Goal: Task Accomplishment & Management: Use online tool/utility

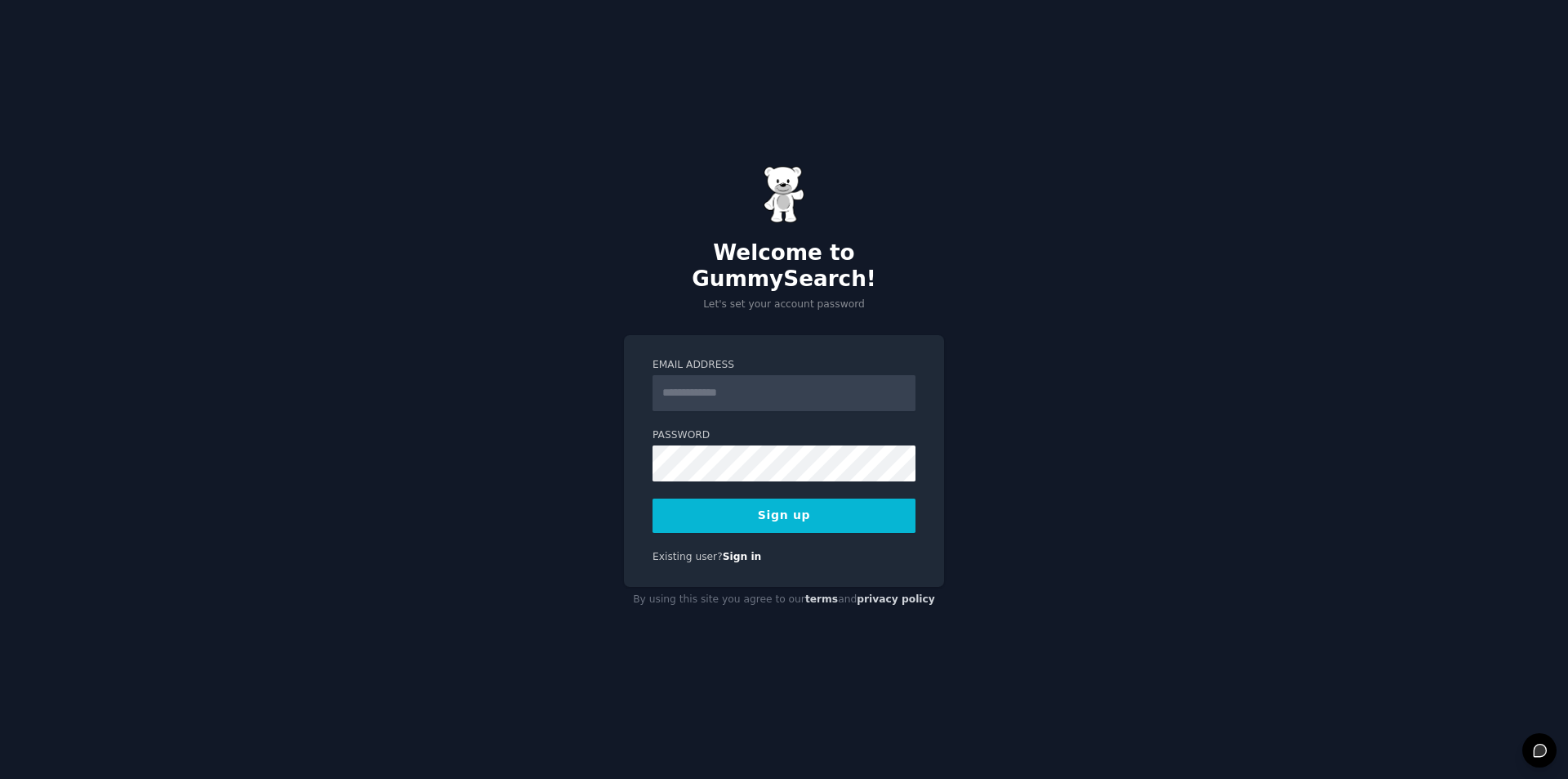
click at [770, 398] on form "Email Address Password 8 or more characters Alphanumeric characters No common p…" at bounding box center [784, 445] width 263 height 175
click at [771, 382] on input "Email Address" at bounding box center [784, 393] width 263 height 36
click at [790, 297] on p "Let's set your account password" at bounding box center [784, 305] width 321 height 14
click at [722, 375] on input "Email Address" at bounding box center [784, 393] width 263 height 36
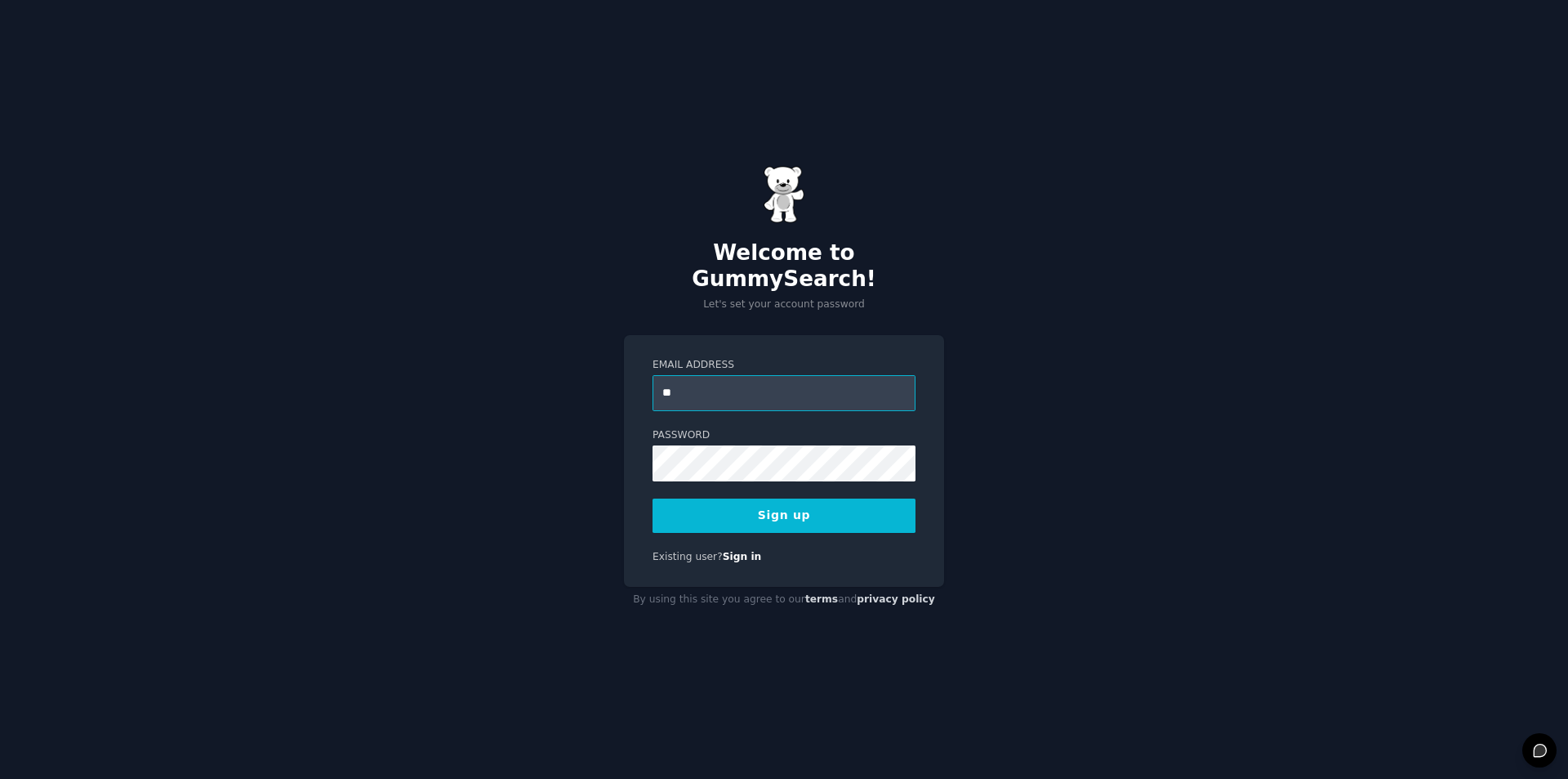
type input "*"
click at [785, 378] on input "**********" at bounding box center [784, 393] width 263 height 36
type input "**********"
click at [750, 500] on button "Sign up" at bounding box center [784, 516] width 263 height 34
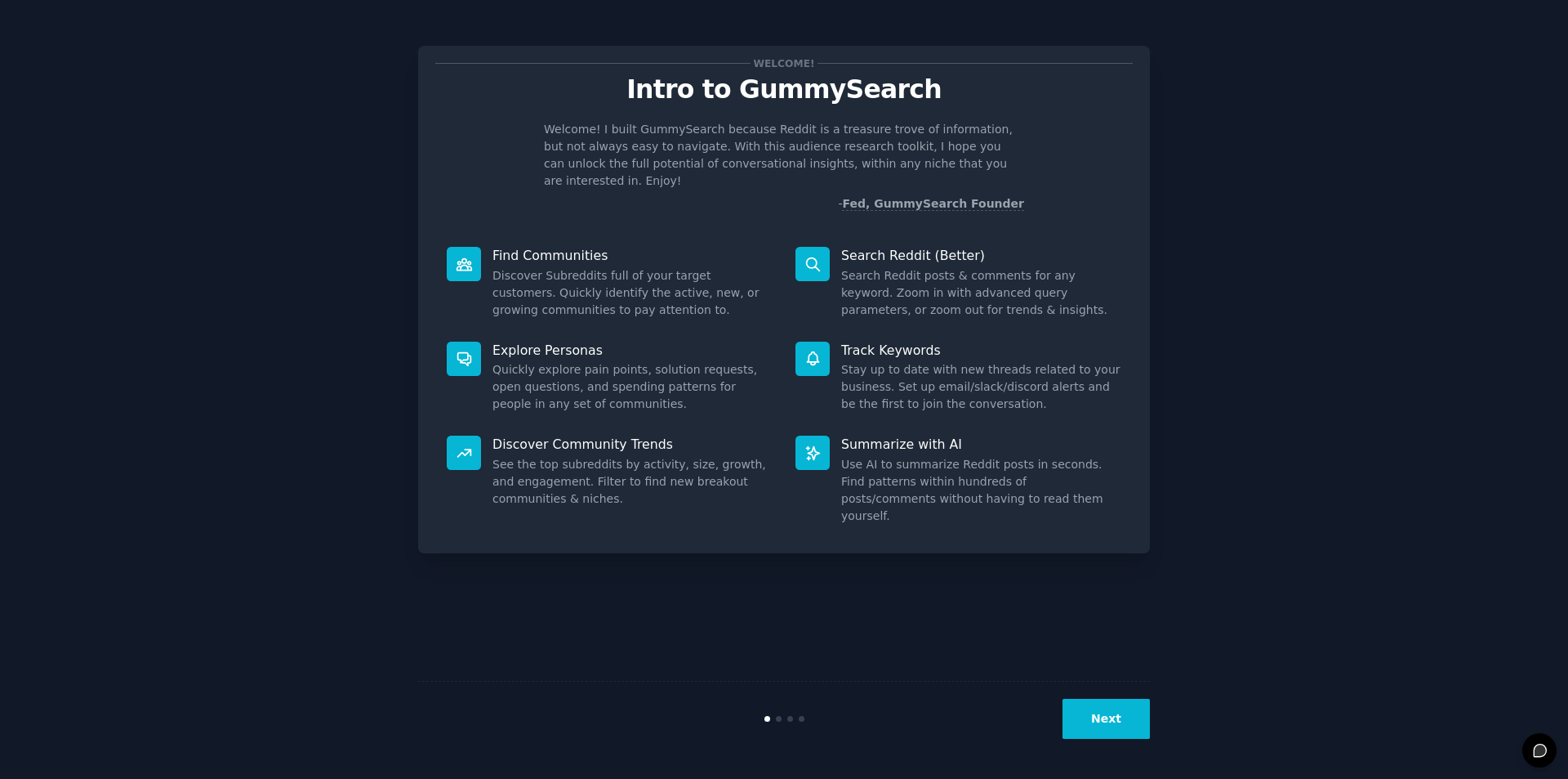
click at [1103, 711] on button "Next" at bounding box center [1106, 719] width 87 height 40
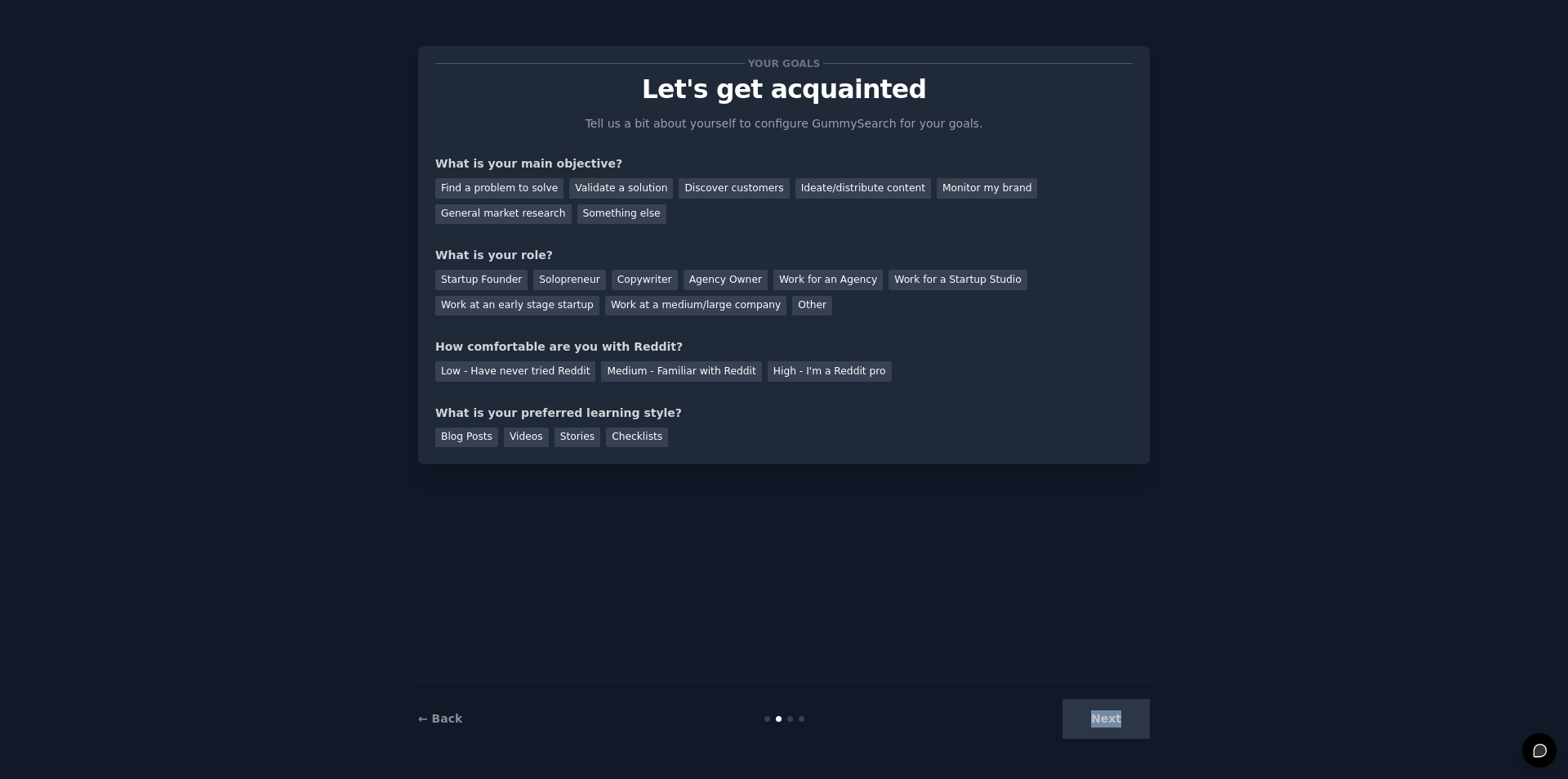
click at [1103, 711] on div "Next" at bounding box center [1028, 719] width 244 height 40
click at [1088, 720] on div "Next" at bounding box center [1028, 719] width 244 height 40
click at [1102, 719] on div "Next" at bounding box center [1028, 719] width 244 height 40
click at [459, 188] on div "Find a problem to solve" at bounding box center [499, 188] width 128 height 21
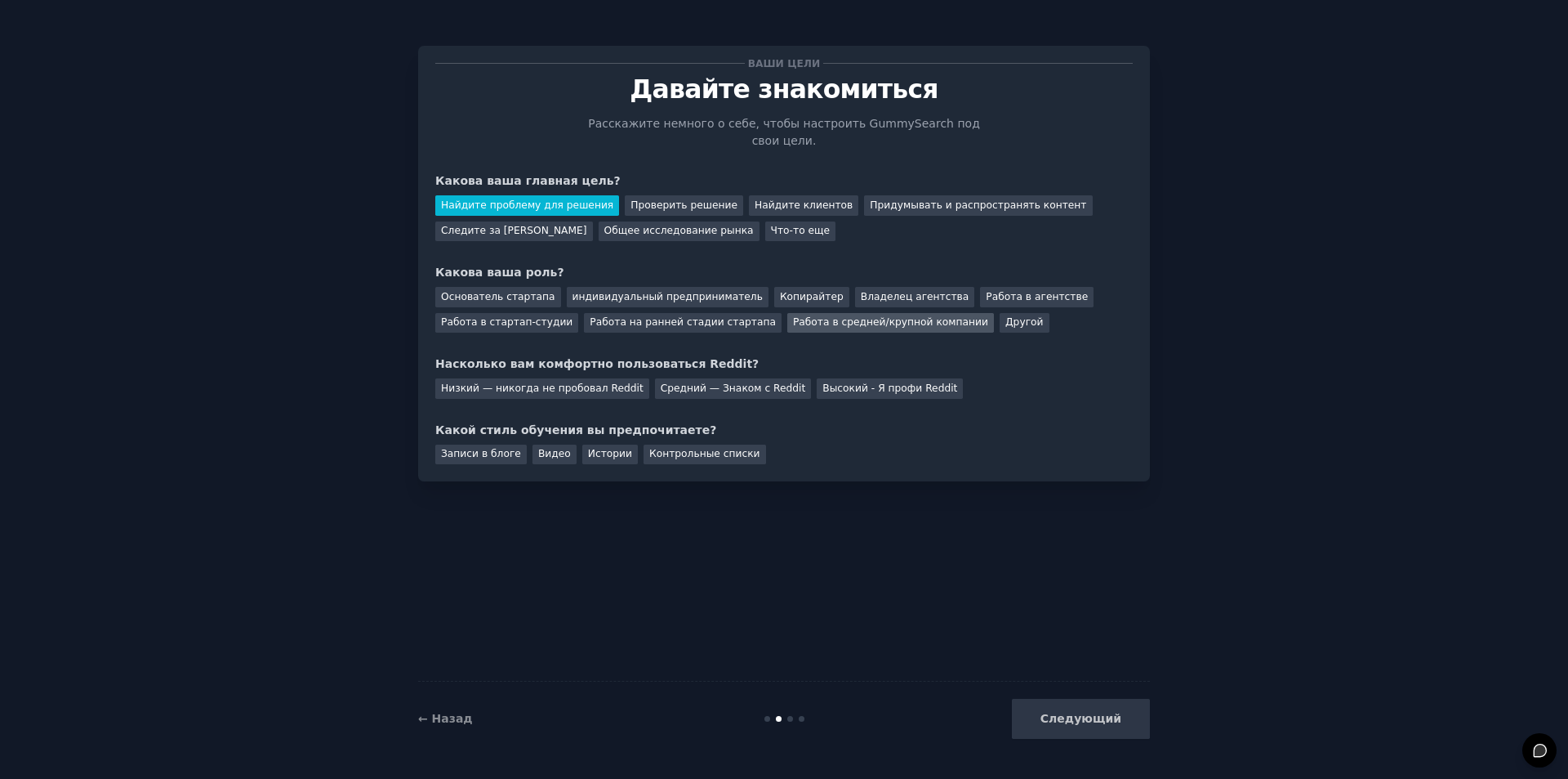
click at [893, 316] on font "Работа в средней/крупной компании" at bounding box center [890, 322] width 195 height 12
click at [912, 190] on div "Найдите проблему для решения Проверить решение Найдите клиентов Придумывать и р…" at bounding box center [784, 215] width 698 height 51
click at [911, 195] on div "Придумывать и распространять контент" at bounding box center [978, 205] width 228 height 21
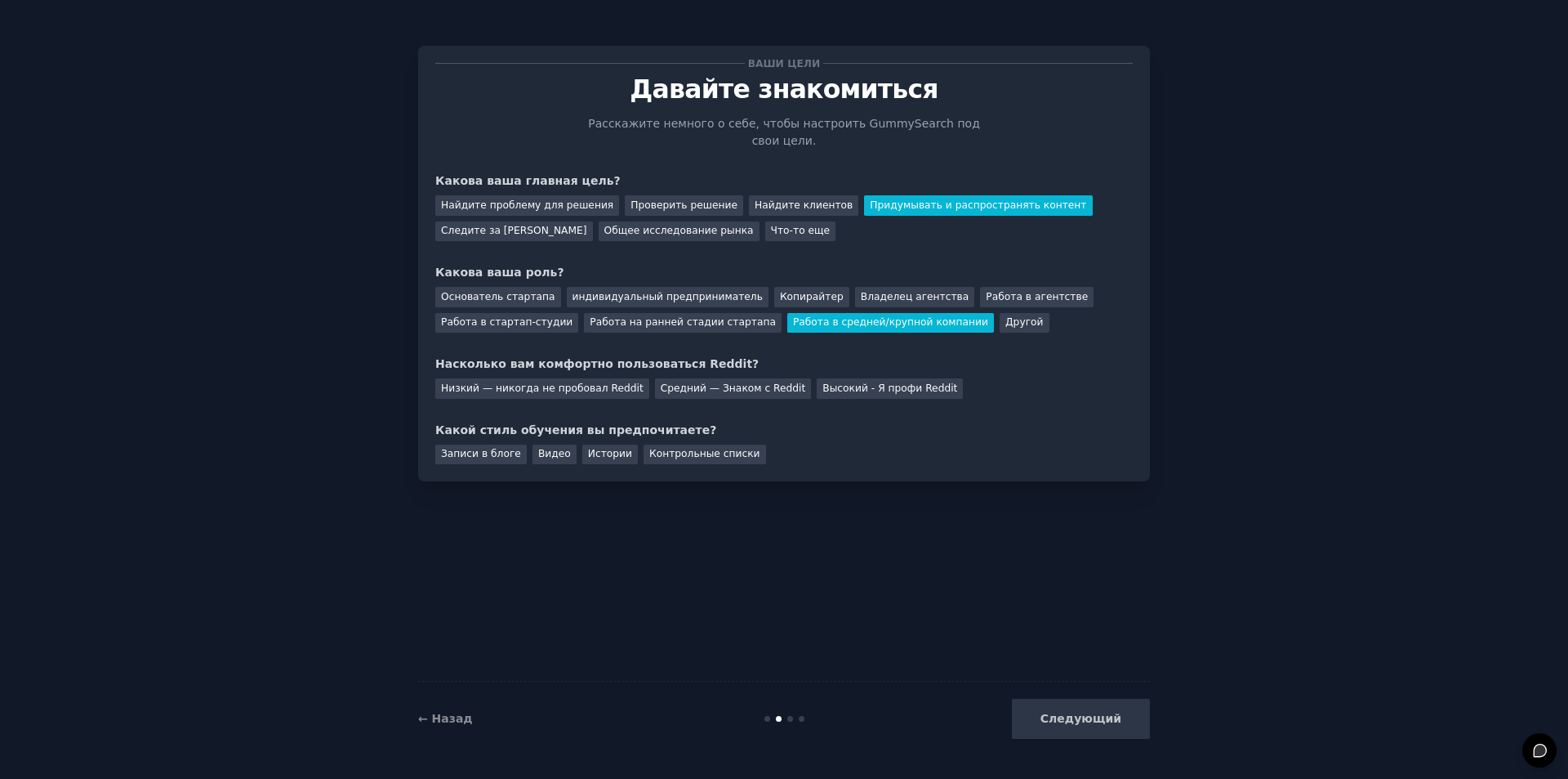
click at [1070, 747] on div "← Назад Следующий" at bounding box center [784, 719] width 732 height 75
click at [592, 387] on div "Ваши цели Давайте знакомиться Расскажите немного о себе, чтобы настроить GummyS…" at bounding box center [784, 263] width 698 height 402
click at [589, 385] on div "Ваши цели Давайте знакомиться Расскажите немного о себе, чтобы настроить GummyS…" at bounding box center [784, 263] width 698 height 402
click at [592, 383] on font "Низкий — никогда не пробовал Reddit" at bounding box center [542, 388] width 203 height 12
click at [616, 445] on div "Истории" at bounding box center [611, 455] width 56 height 21
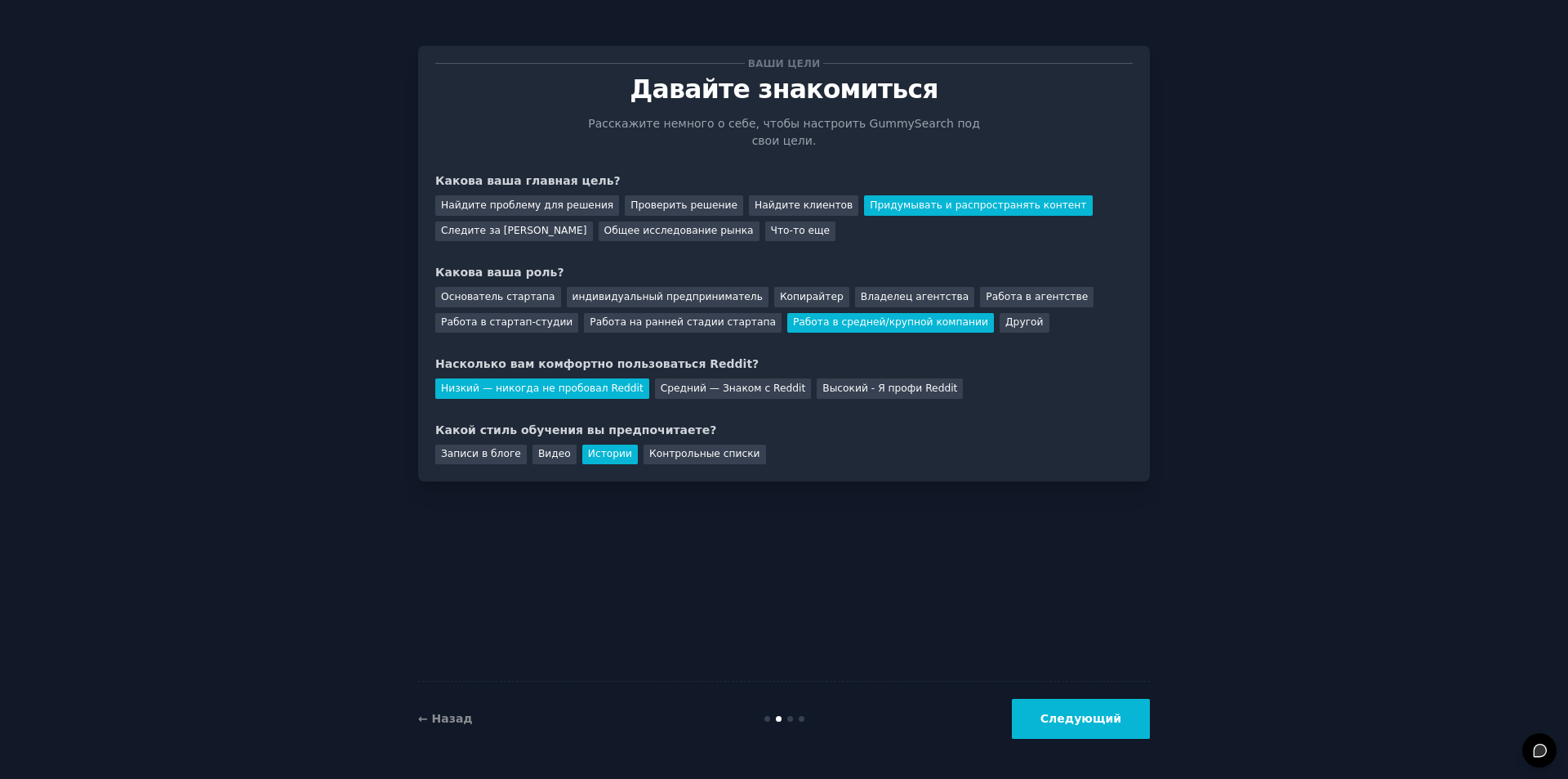
click at [1074, 724] on font "Следующий" at bounding box center [1081, 718] width 81 height 13
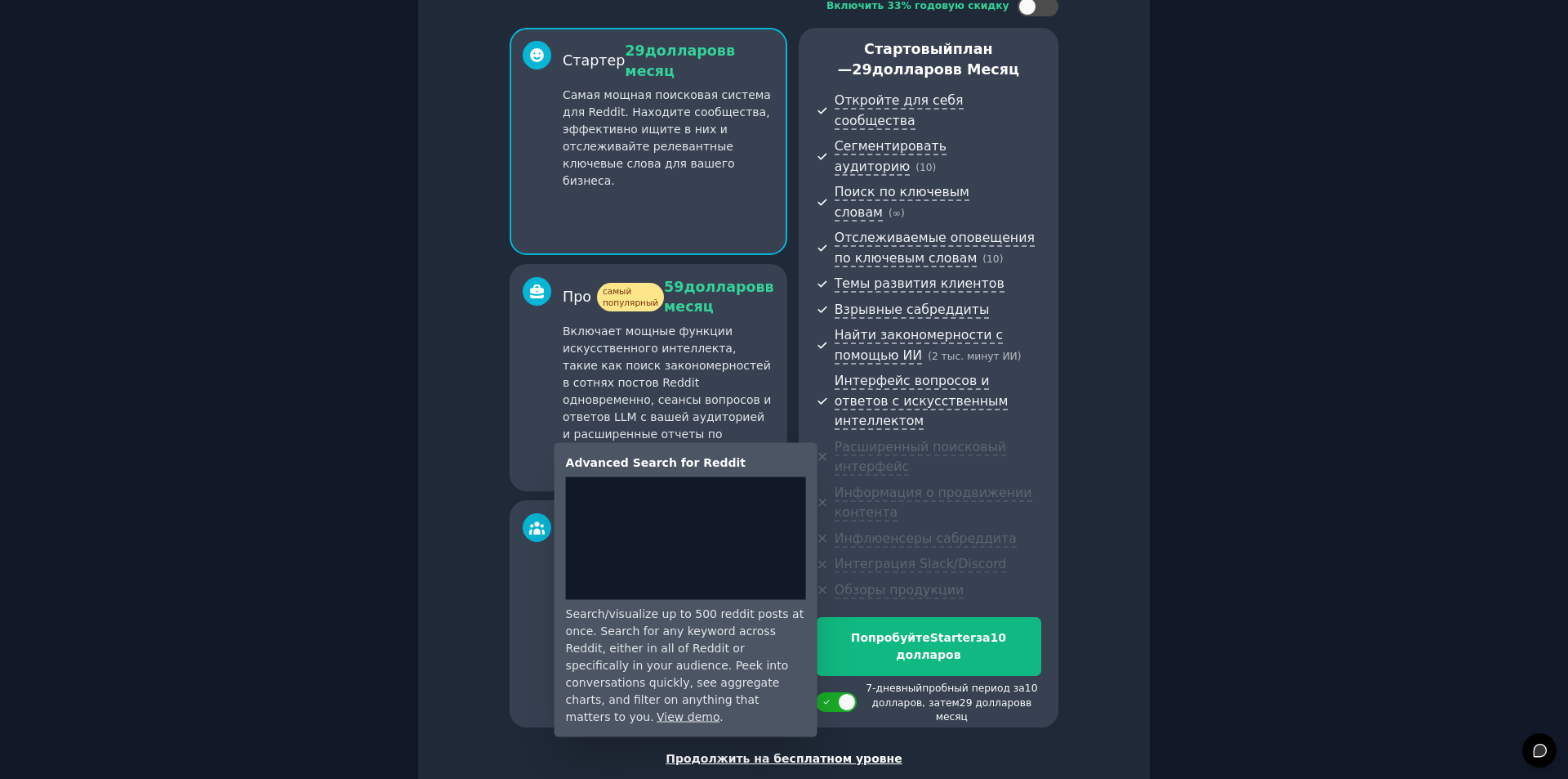
scroll to position [125, 0]
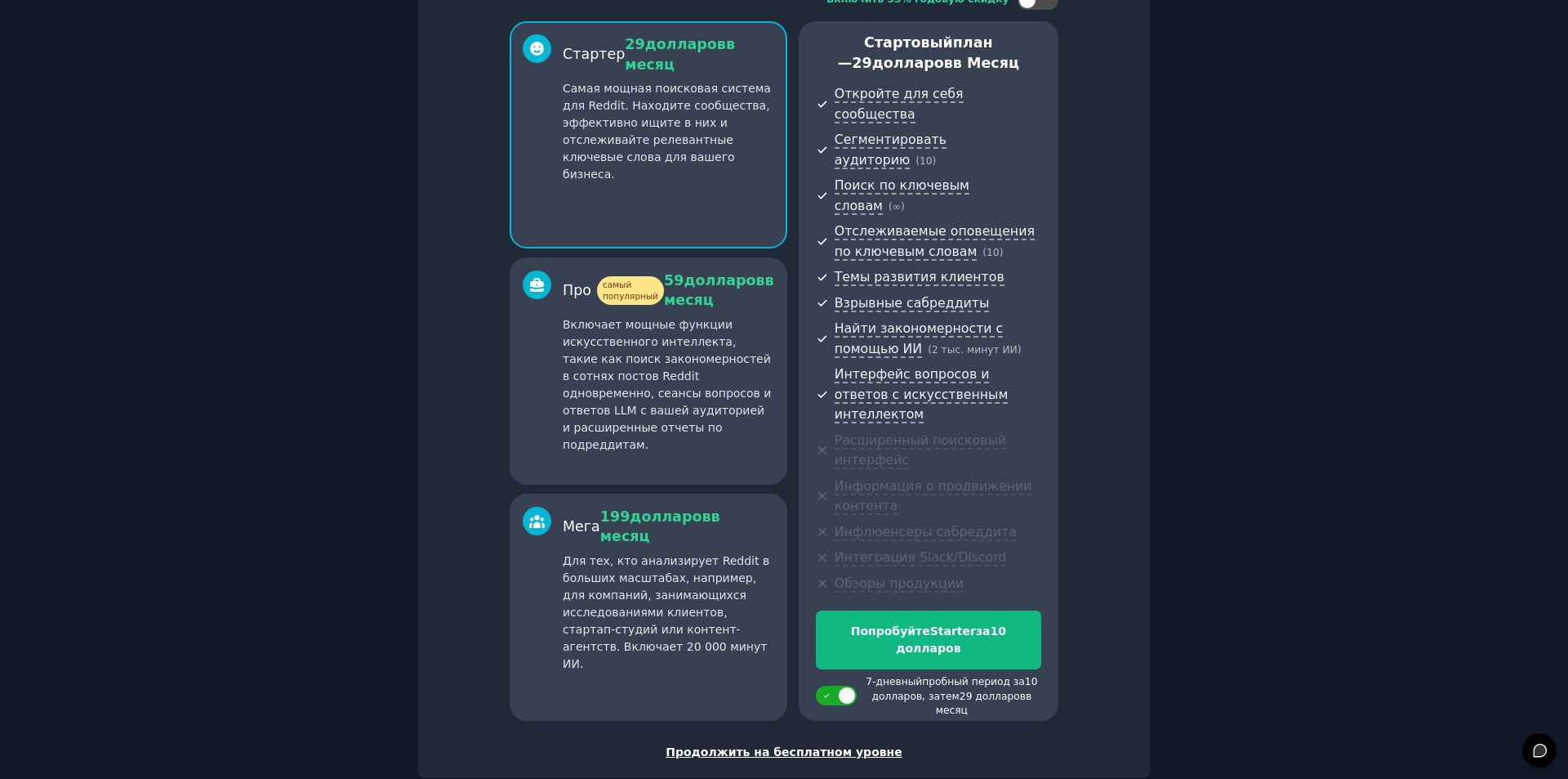
click at [806, 746] on font "Продолжить на бесплатном уровне" at bounding box center [784, 752] width 237 height 13
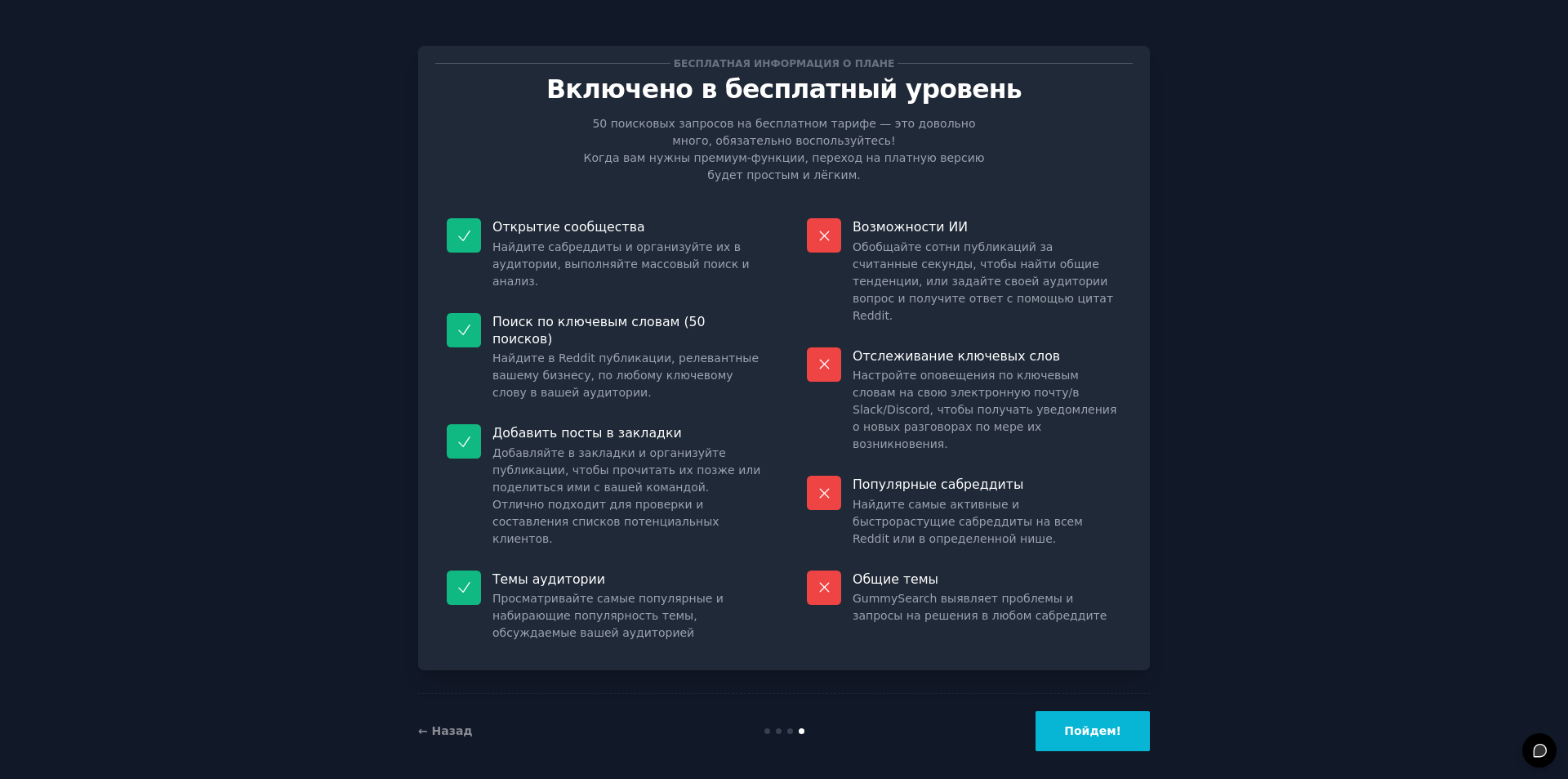
click at [831, 234] on icon at bounding box center [824, 235] width 17 height 17
click at [1106, 727] on button "Пойдем!" at bounding box center [1092, 730] width 114 height 40
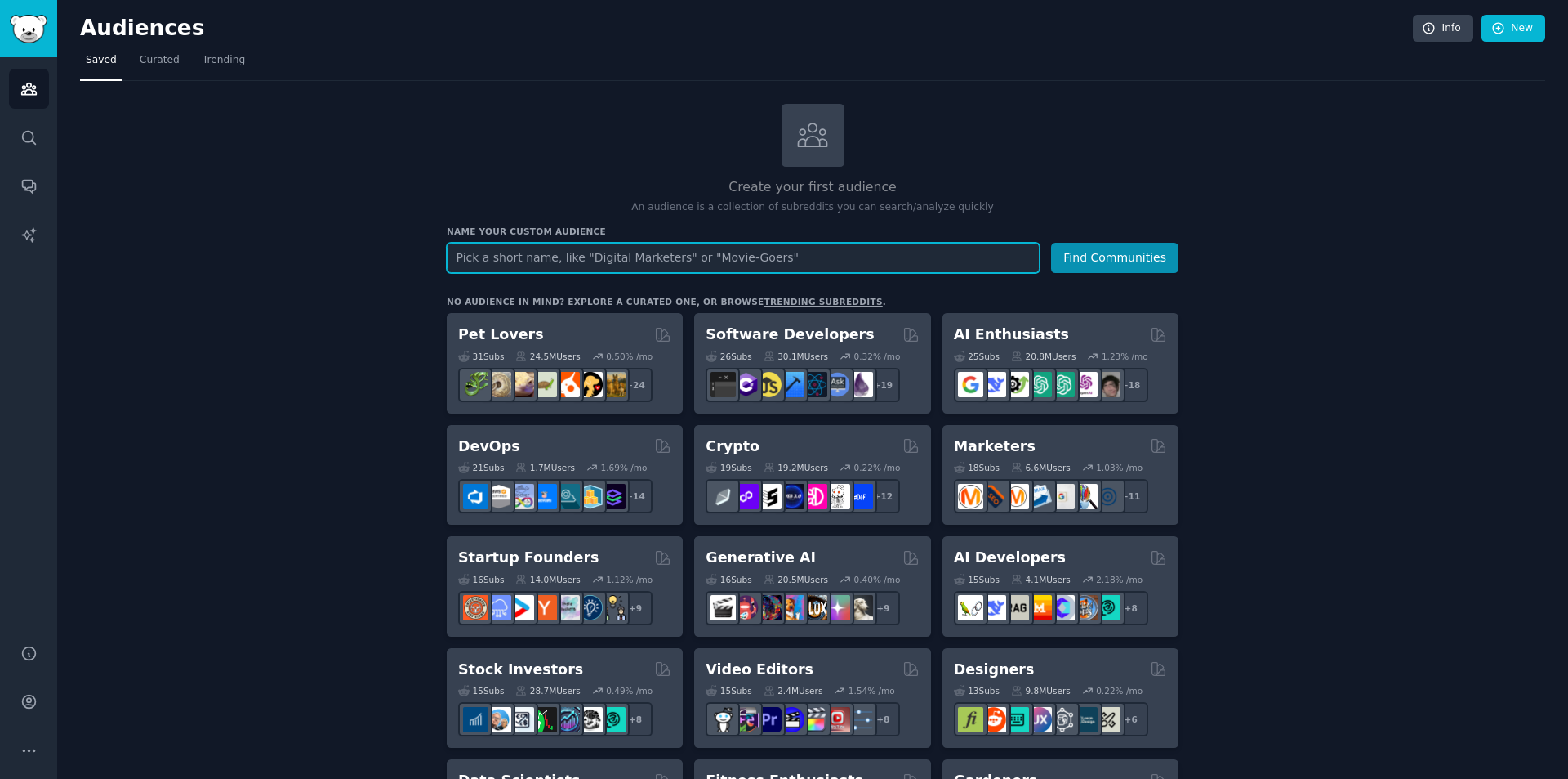
click at [758, 259] on input "text" at bounding box center [744, 258] width 593 height 31
paste input "sources"
type input "radioactive sources"
click at [1138, 259] on button "Find Communities" at bounding box center [1115, 258] width 128 height 31
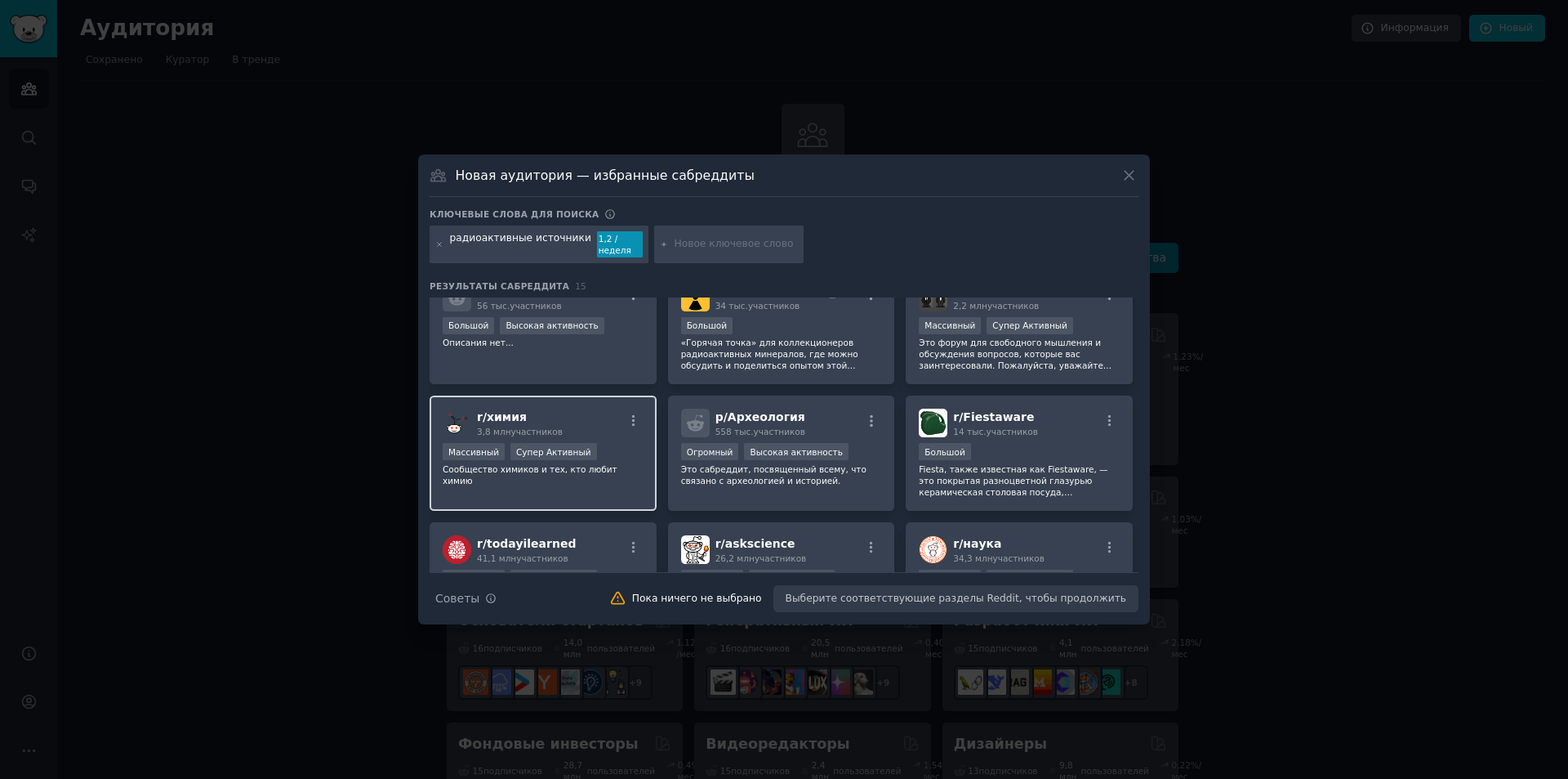
scroll to position [82, 0]
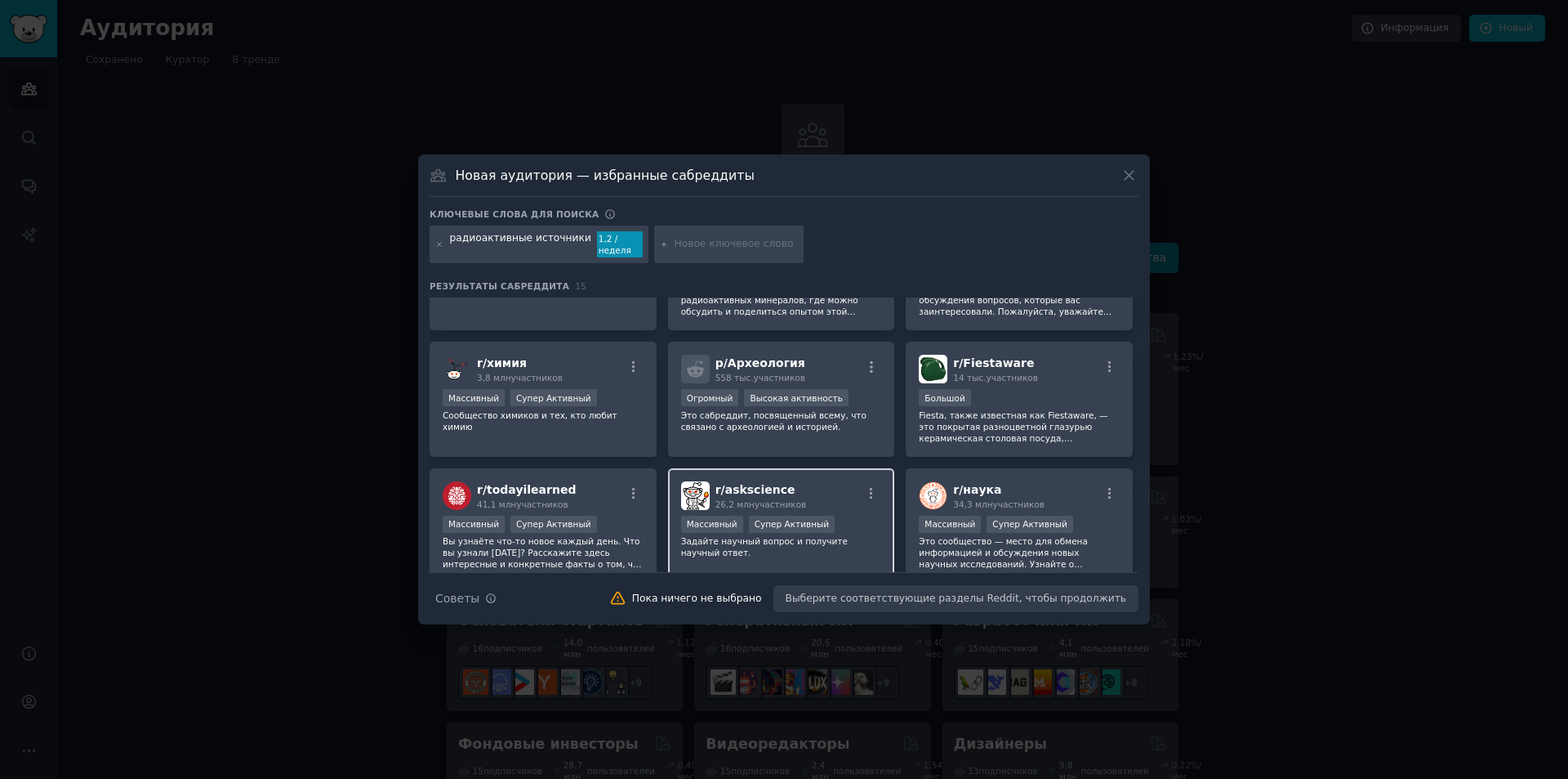
click at [842, 528] on div "Массивный Супер Активный" at bounding box center [782, 526] width 201 height 21
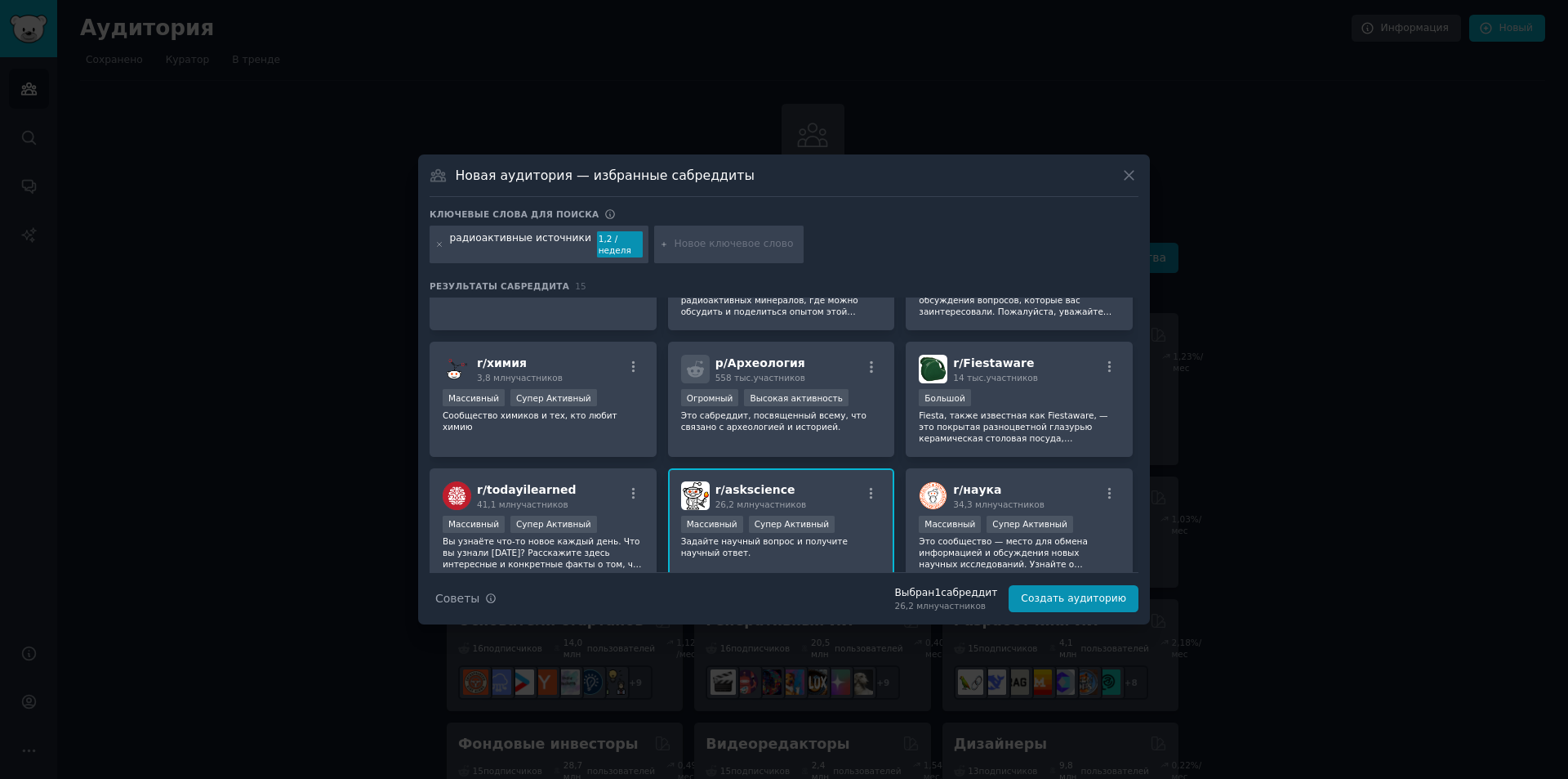
click at [858, 518] on div "Массивный Супер Активный" at bounding box center [782, 526] width 201 height 21
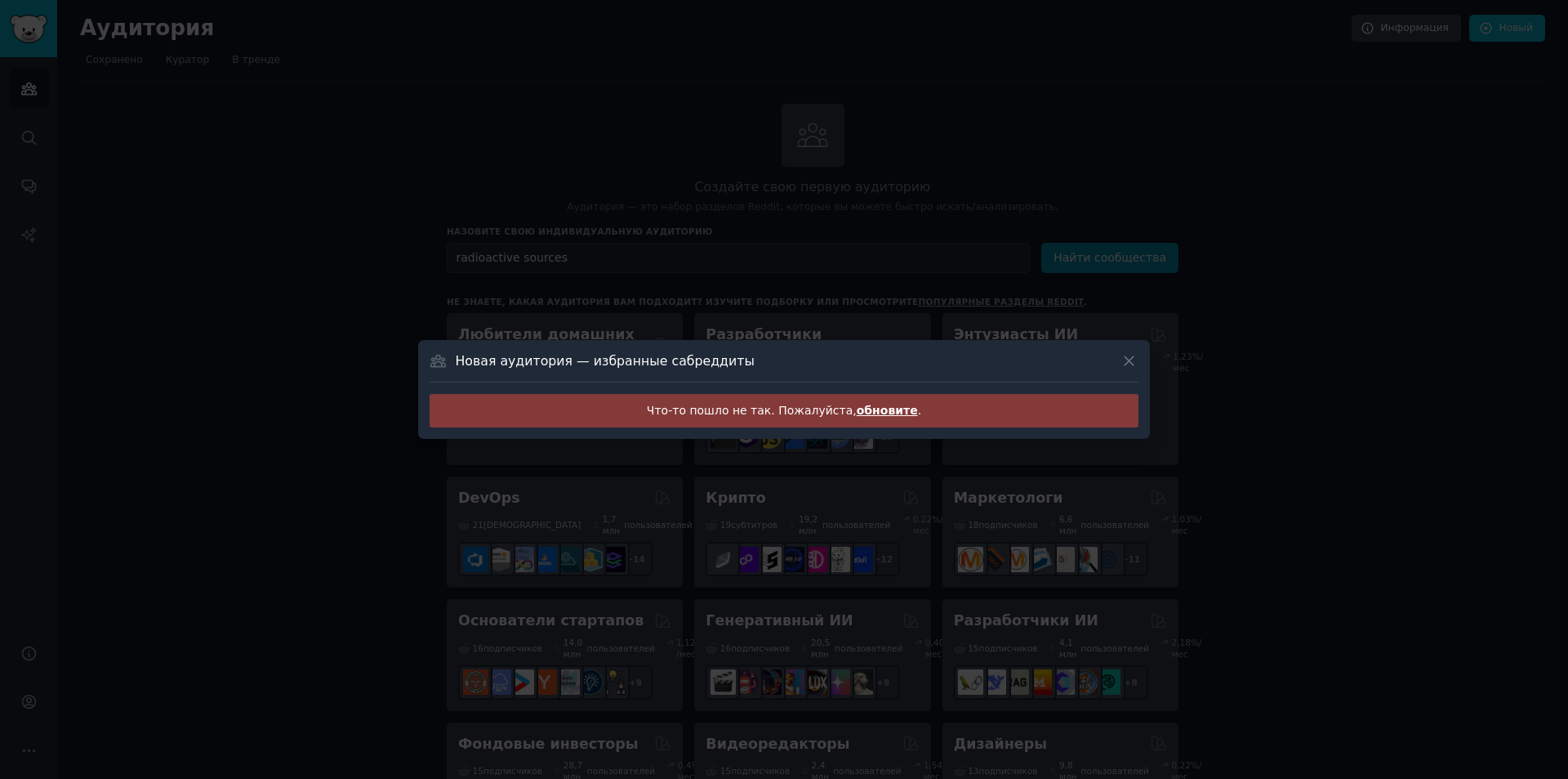
click at [870, 411] on font "обновите" at bounding box center [887, 410] width 61 height 13
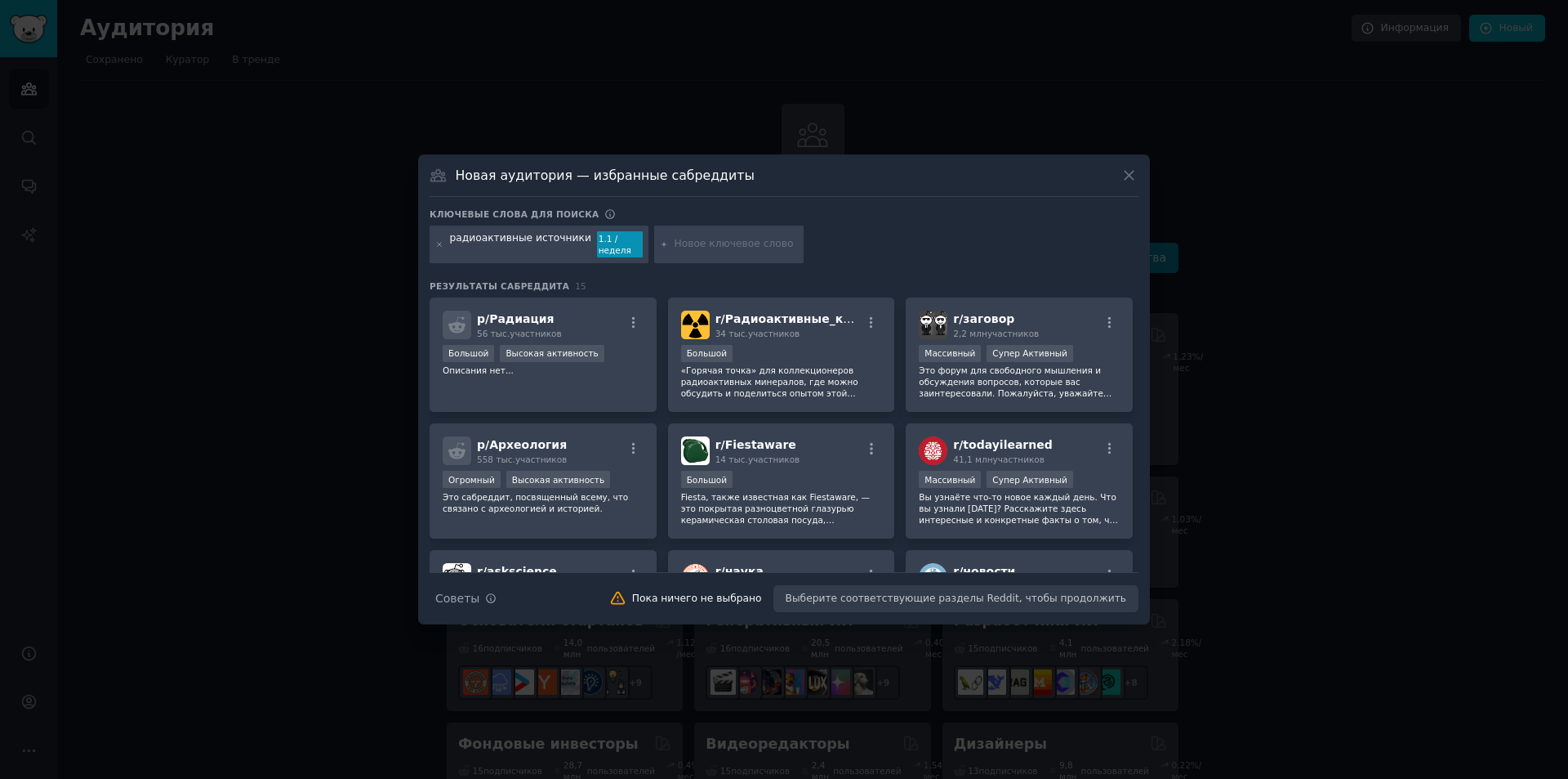
click at [965, 604] on div "Советы по поиску Советы Пока ничего не выбрано Выберите соответствующие разделы…" at bounding box center [783, 592] width 709 height 40
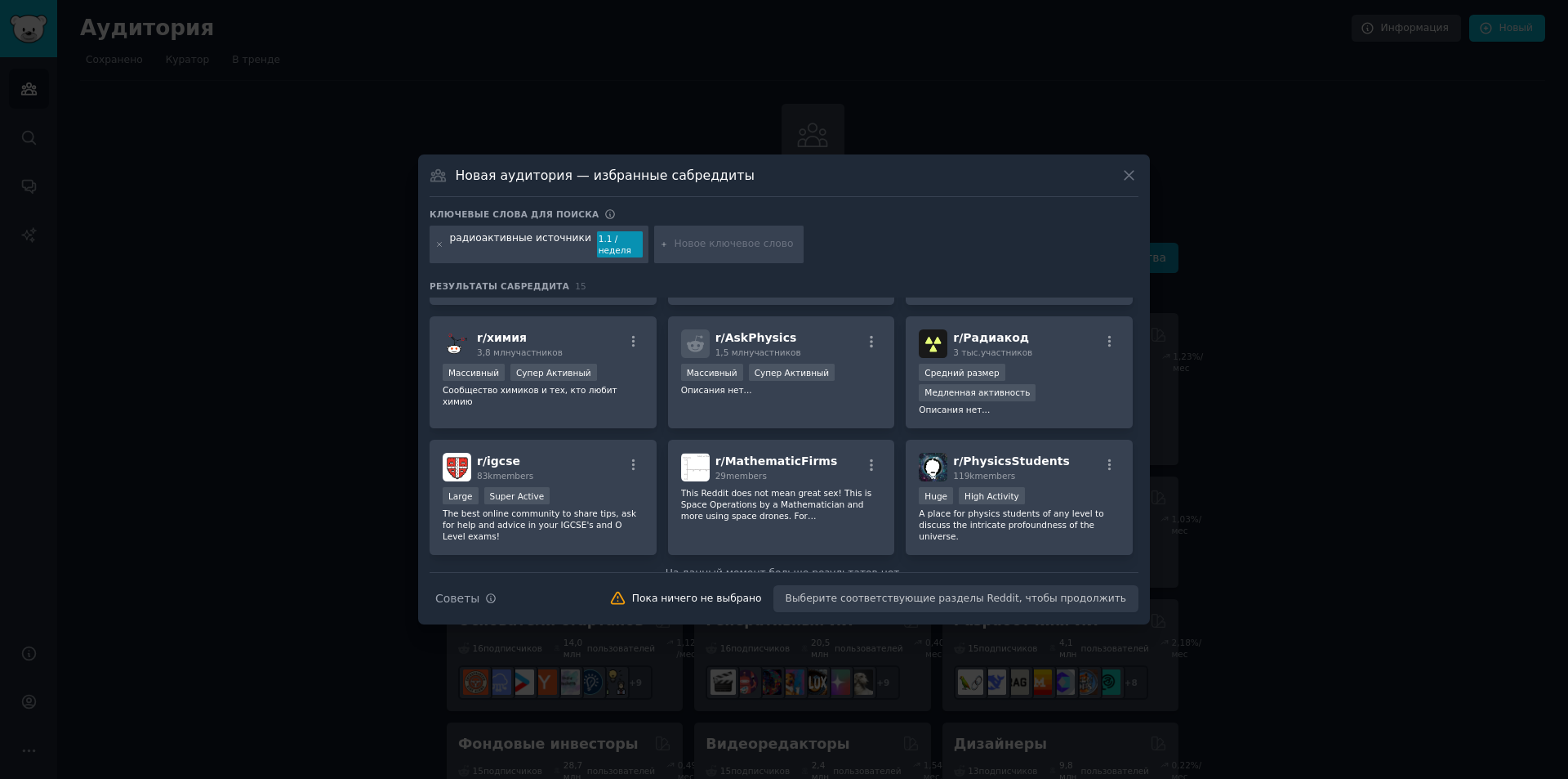
scroll to position [367, 0]
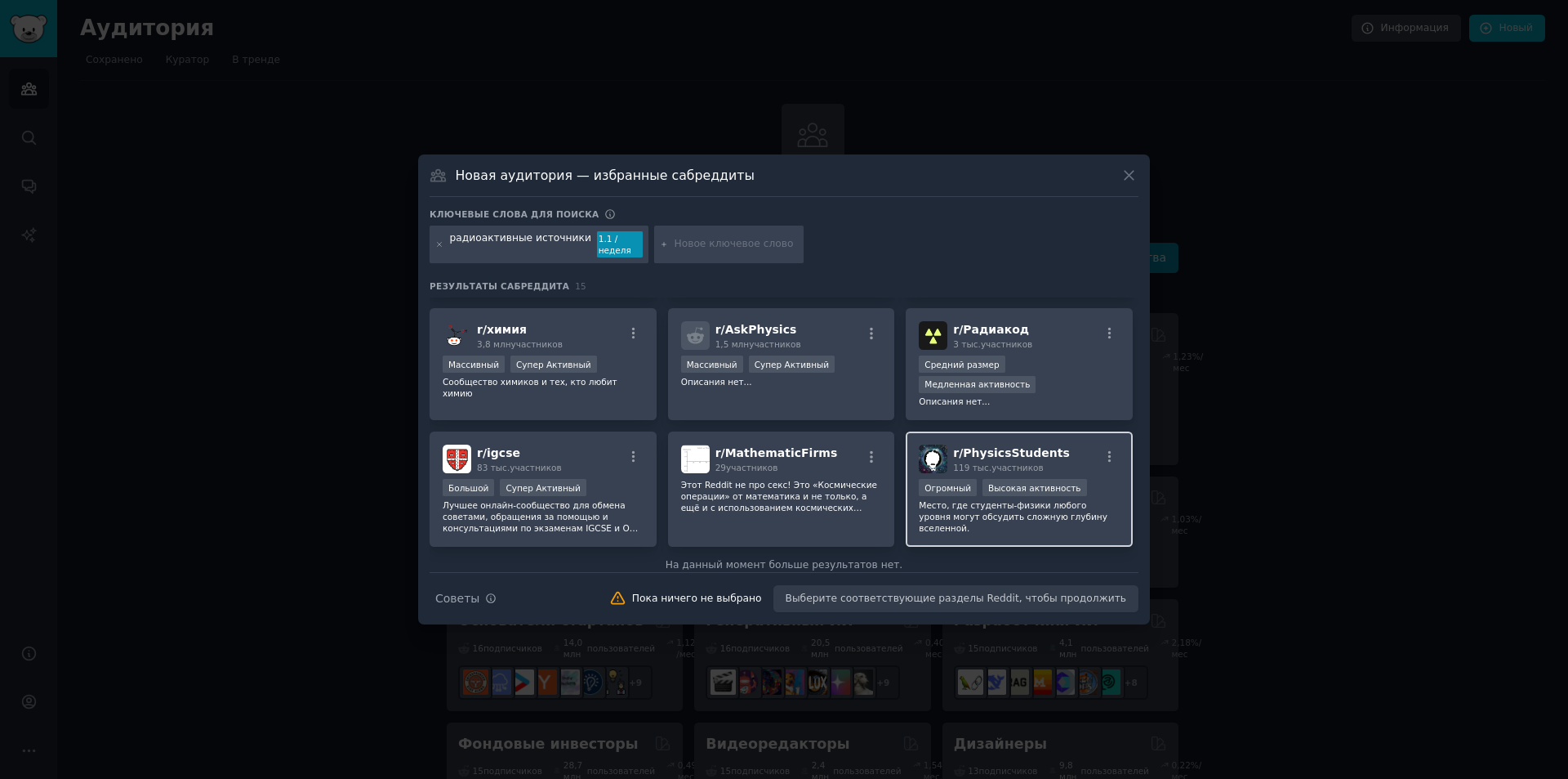
click at [987, 513] on div "r/ PhysicsStudents 119 тыс. участников 100 000 - 1 000 000 участников Огромный …" at bounding box center [1019, 489] width 227 height 115
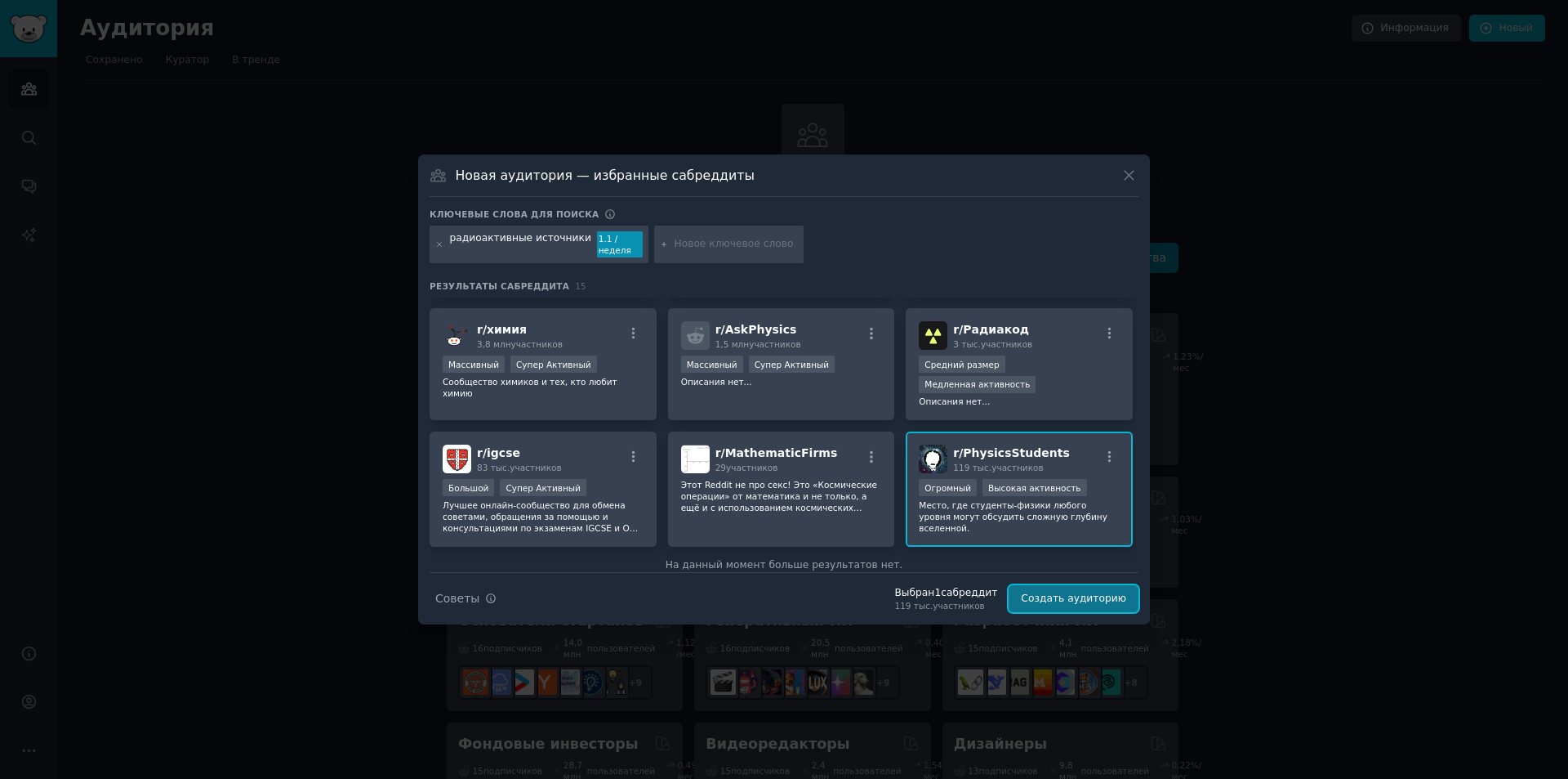
click at [1057, 600] on font "Создать аудиторию" at bounding box center [1073, 598] width 105 height 12
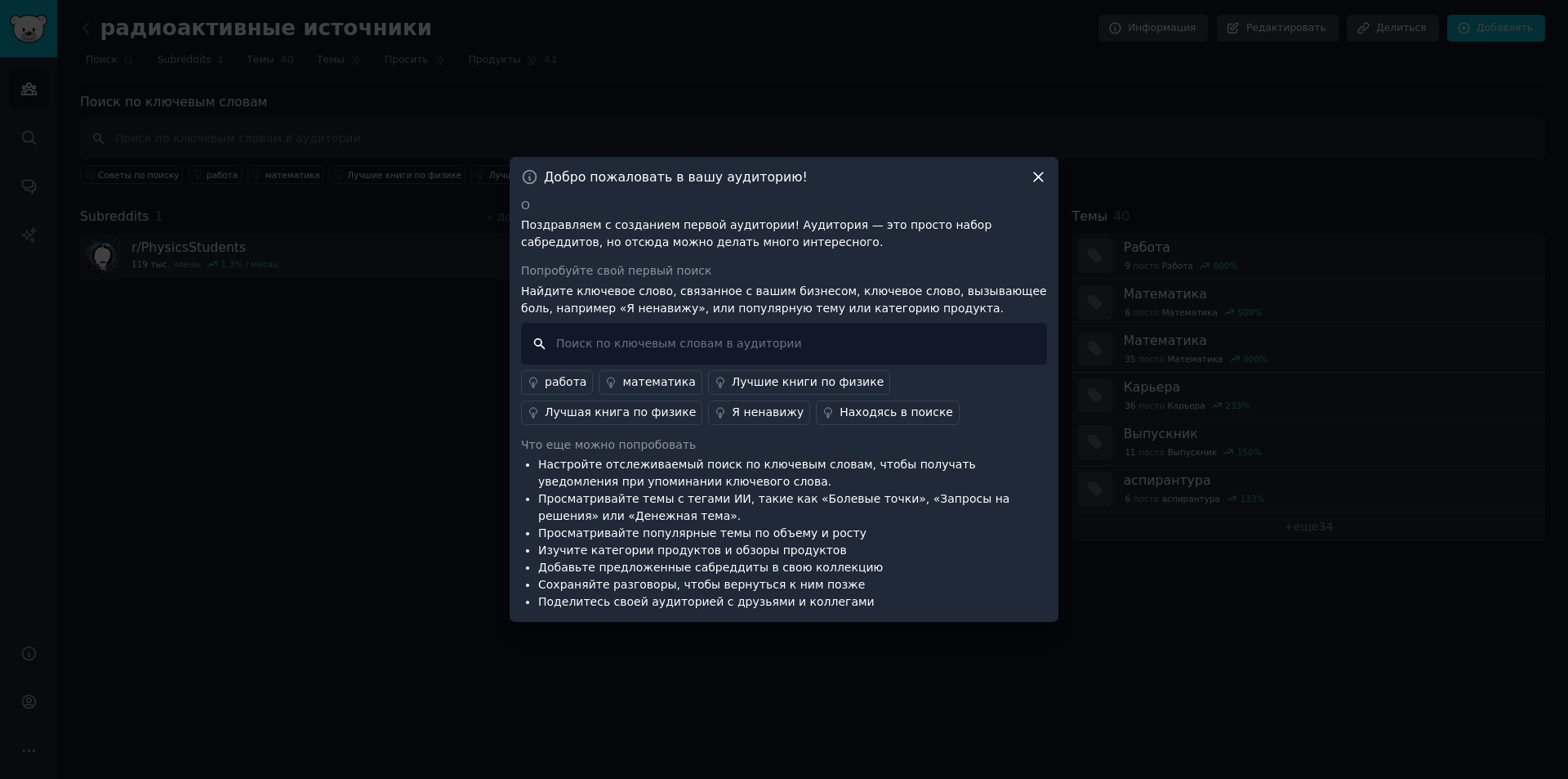
click at [771, 344] on input "text" at bounding box center [784, 343] width 526 height 41
paste input "radioactive sources"
type input "radioactive sources"
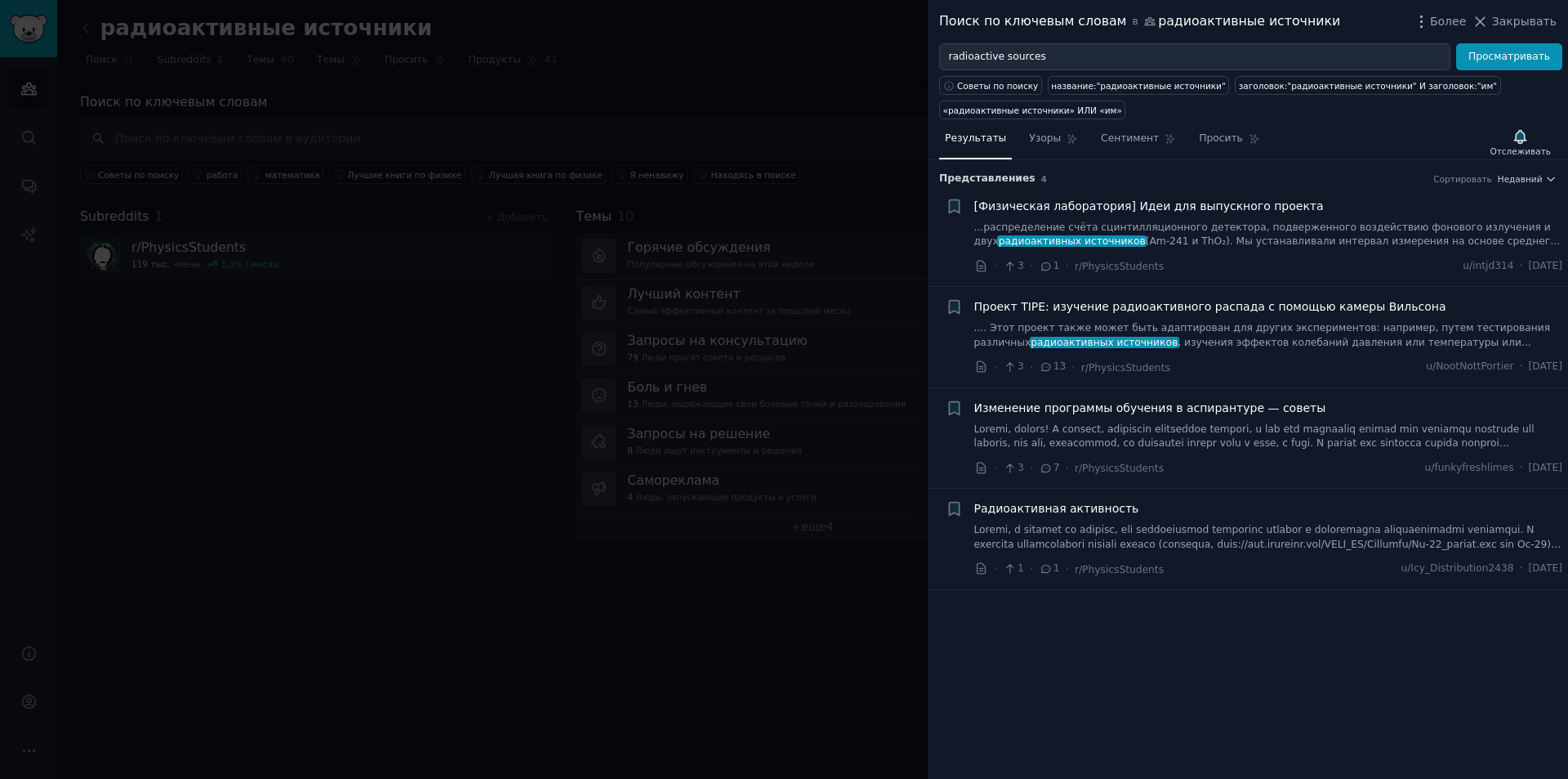
click at [1191, 233] on font "...распределение счёта сцинтилляционного детектора, подверженного воздействию ф…" at bounding box center [1263, 234] width 577 height 26
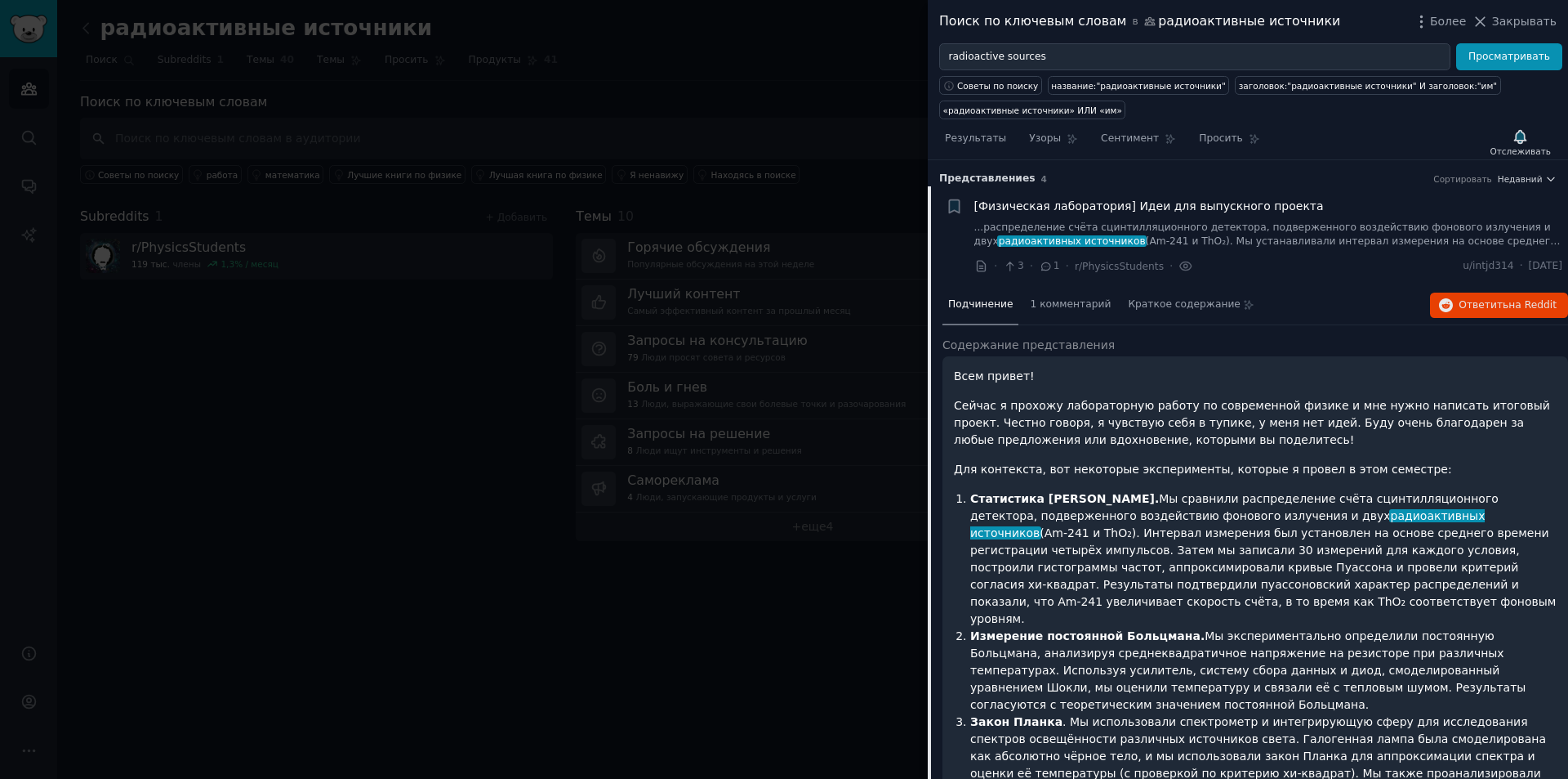
click at [753, 82] on div at bounding box center [784, 389] width 1568 height 779
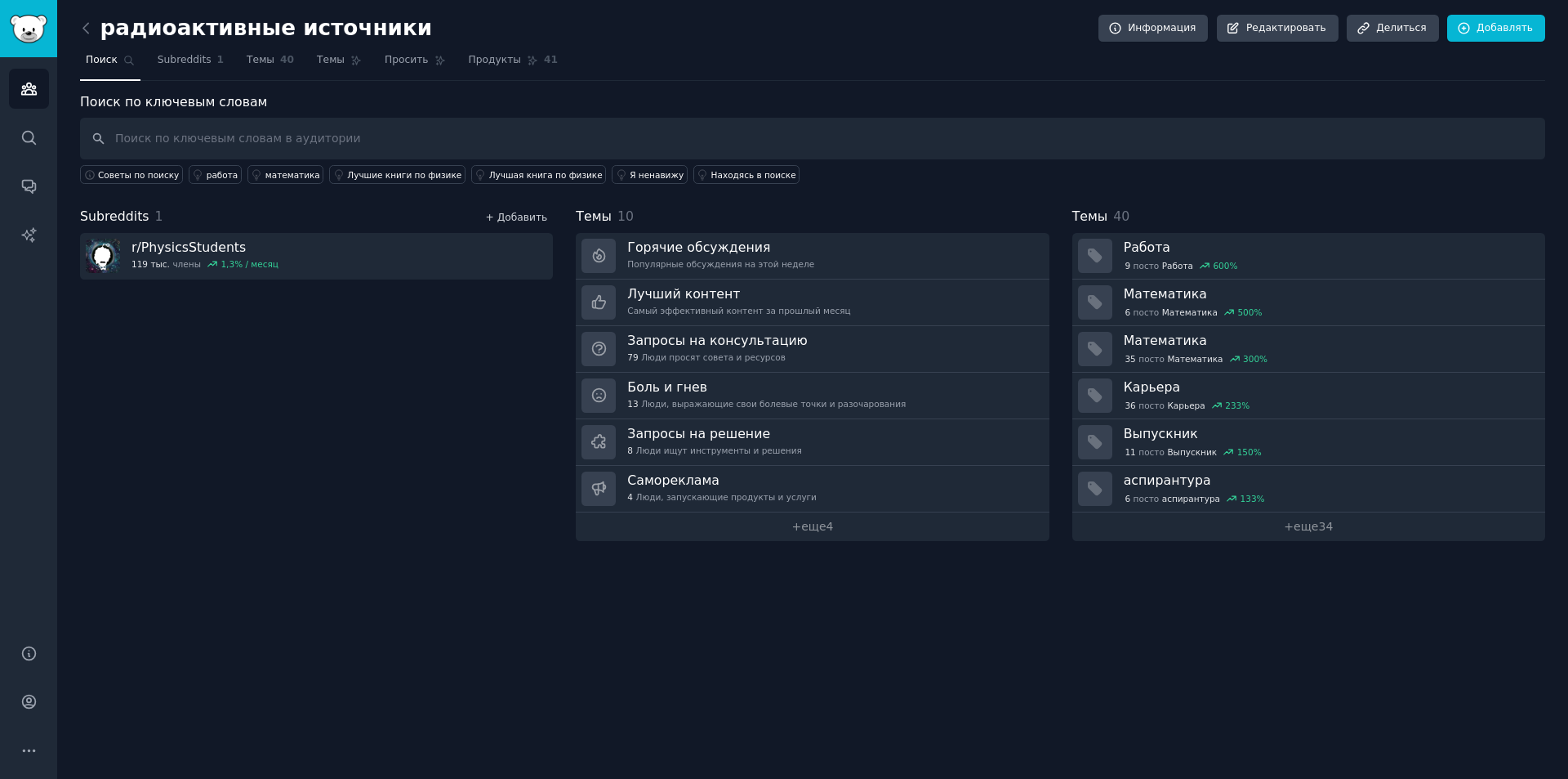
click at [530, 212] on font "+ Добавить" at bounding box center [516, 217] width 62 height 12
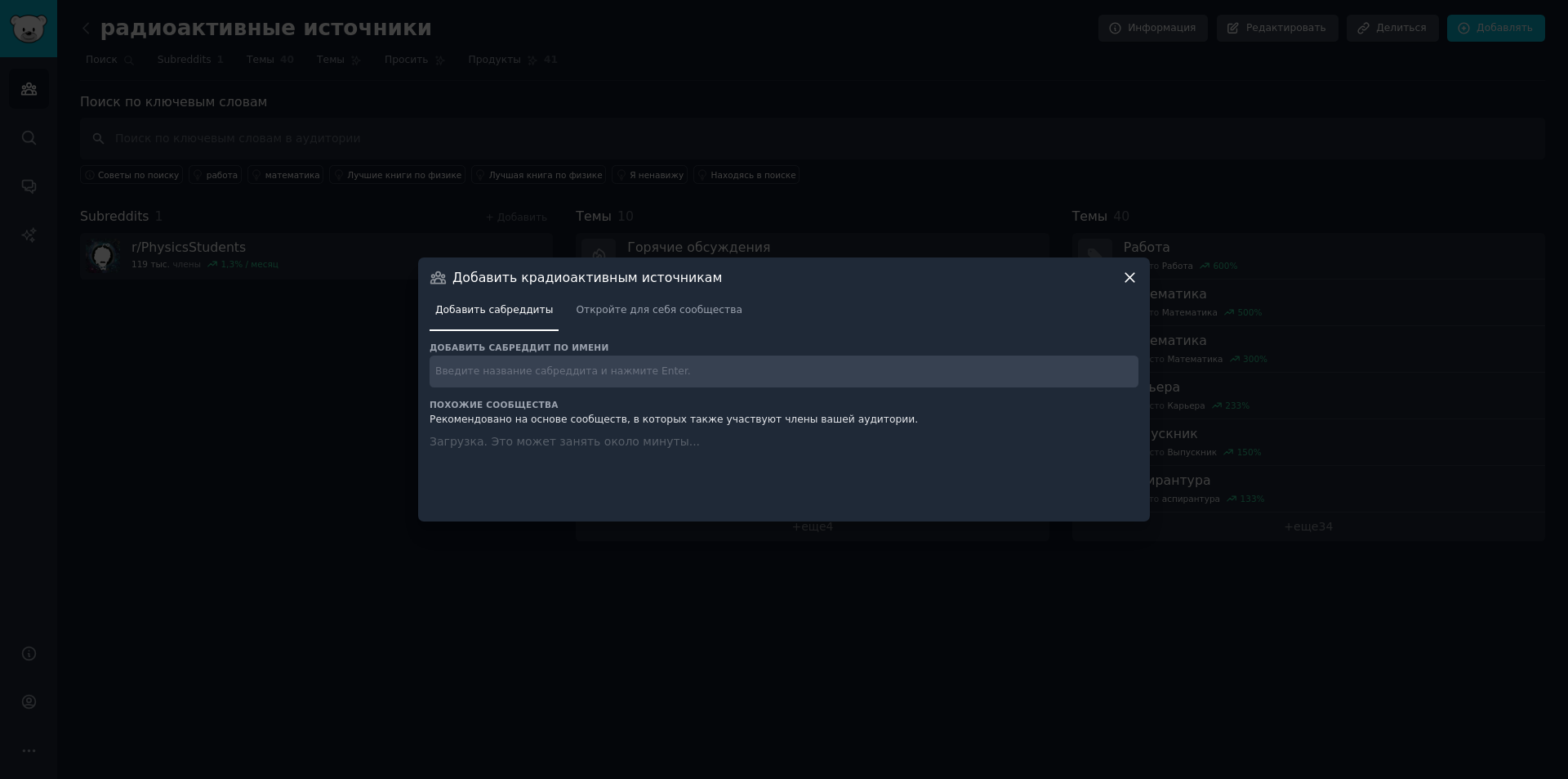
click at [612, 376] on input "text" at bounding box center [783, 371] width 709 height 31
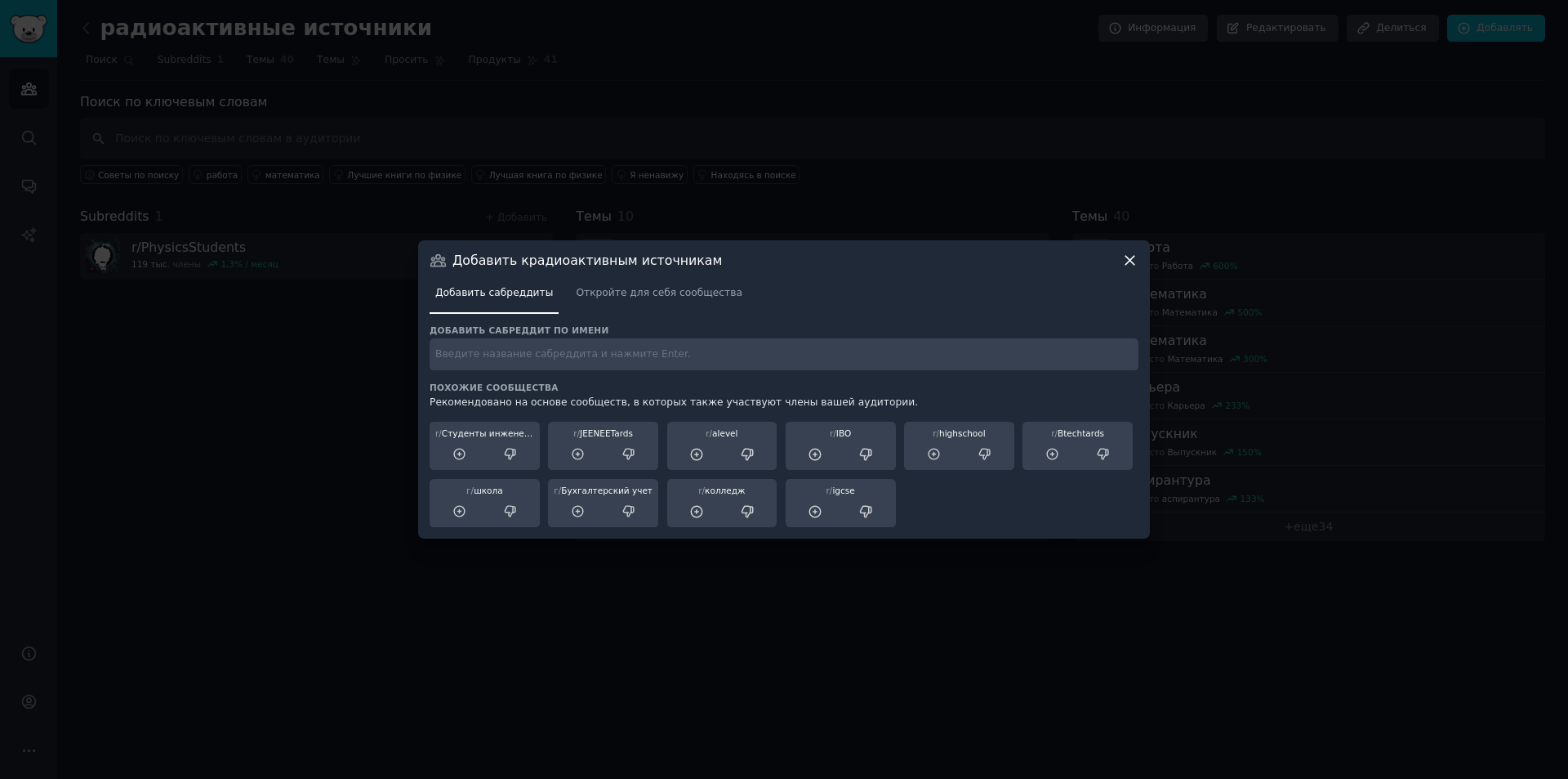
paste input "radioactive sources"
type input "radioactive sources"
click at [1130, 257] on icon at bounding box center [1130, 260] width 17 height 17
